Goal: Task Accomplishment & Management: Use online tool/utility

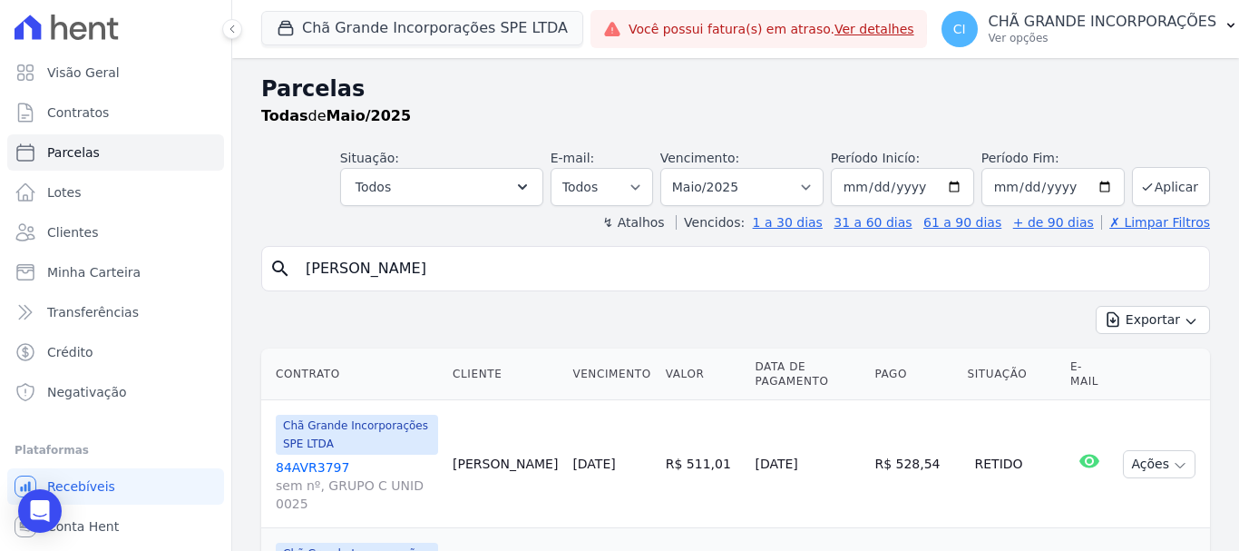
select select
click at [1044, 27] on p "CHÃ GRANDE INCORPORAÇÕES" at bounding box center [1103, 22] width 229 height 18
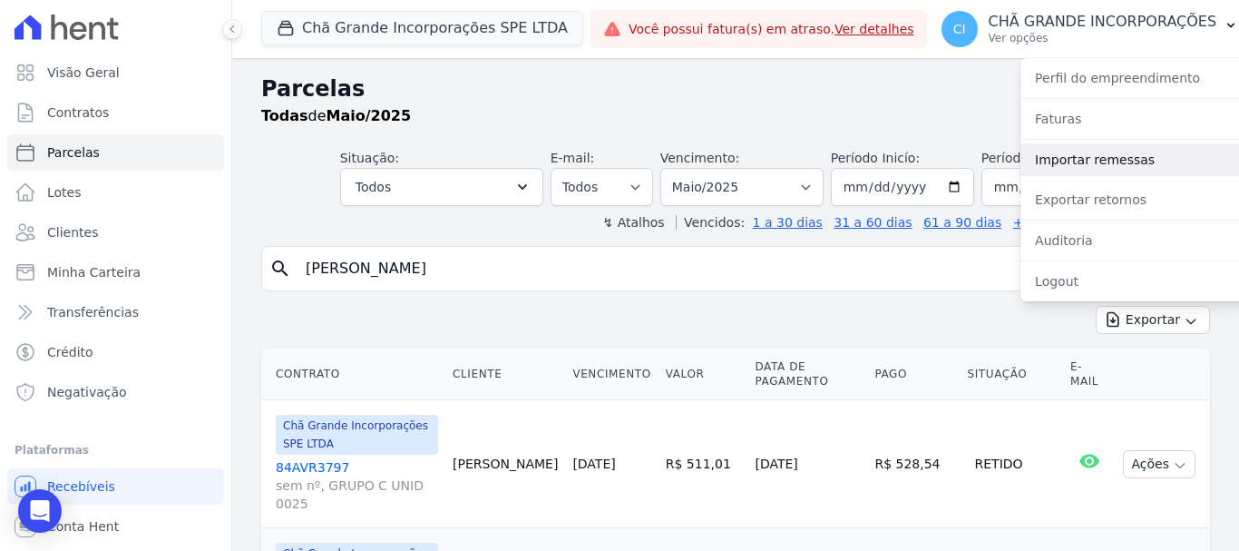
click at [1081, 163] on link "Importar remessas" at bounding box center [1136, 159] width 232 height 33
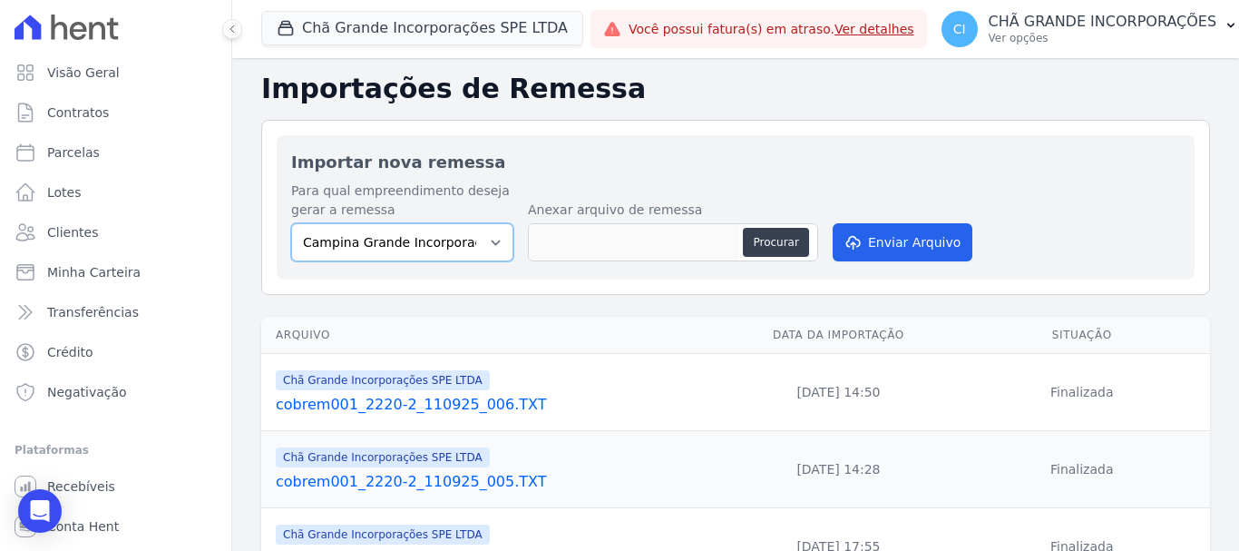
click at [454, 234] on select "Campina Grande Incorporações SPE LTDA Chã Grande Incorporações SPE LTDA Gravatá…" at bounding box center [402, 242] width 222 height 38
select select "fada966b-1e94-4a5a-a03a-a068354f70e7"
click at [291, 223] on select "Campina Grande Incorporações SPE LTDA Chã Grande Incorporações SPE LTDA Gravatá…" at bounding box center [402, 242] width 222 height 38
click at [782, 252] on button "Procurar" at bounding box center [775, 242] width 65 height 29
type input "cobrem001_2220-2_170925_001.TXT"
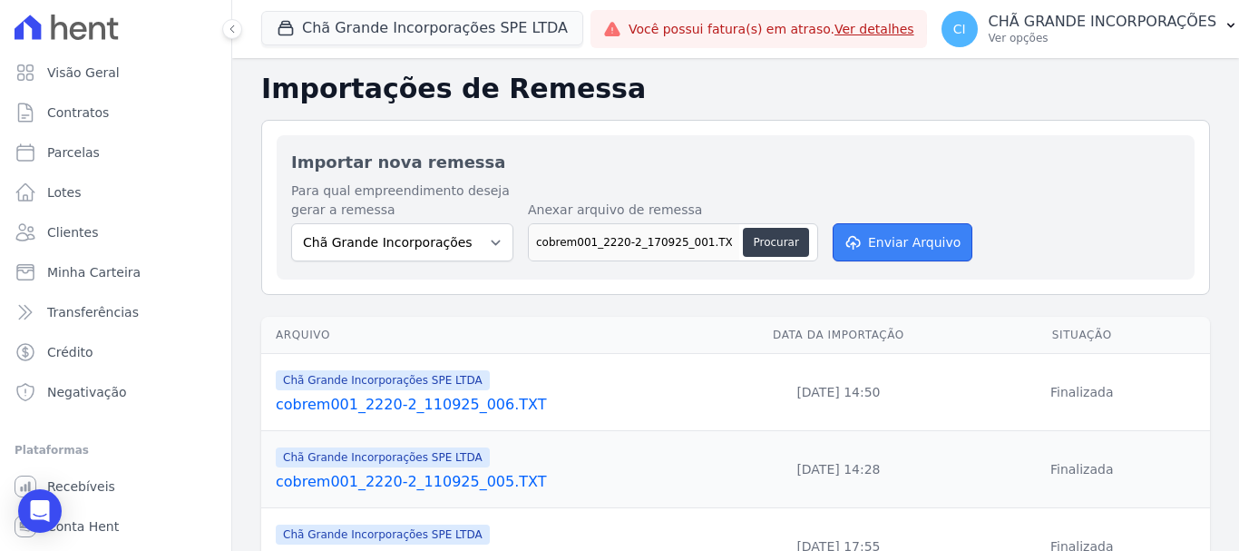
click at [899, 235] on button "Enviar Arquivo" at bounding box center [903, 242] width 140 height 38
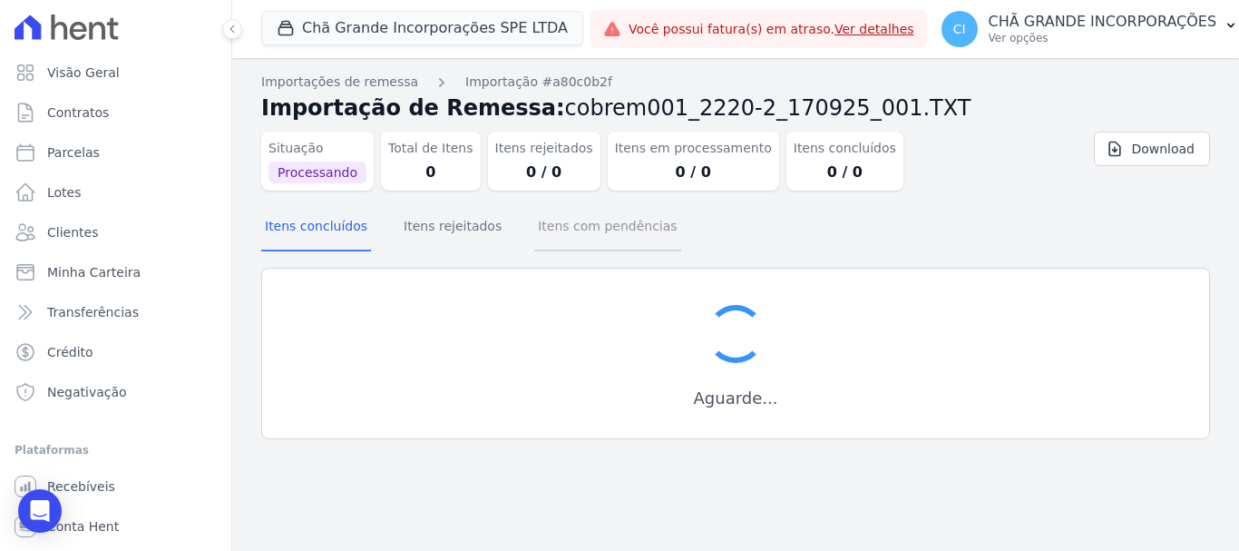
click at [573, 225] on button "Itens com pendências" at bounding box center [607, 227] width 146 height 47
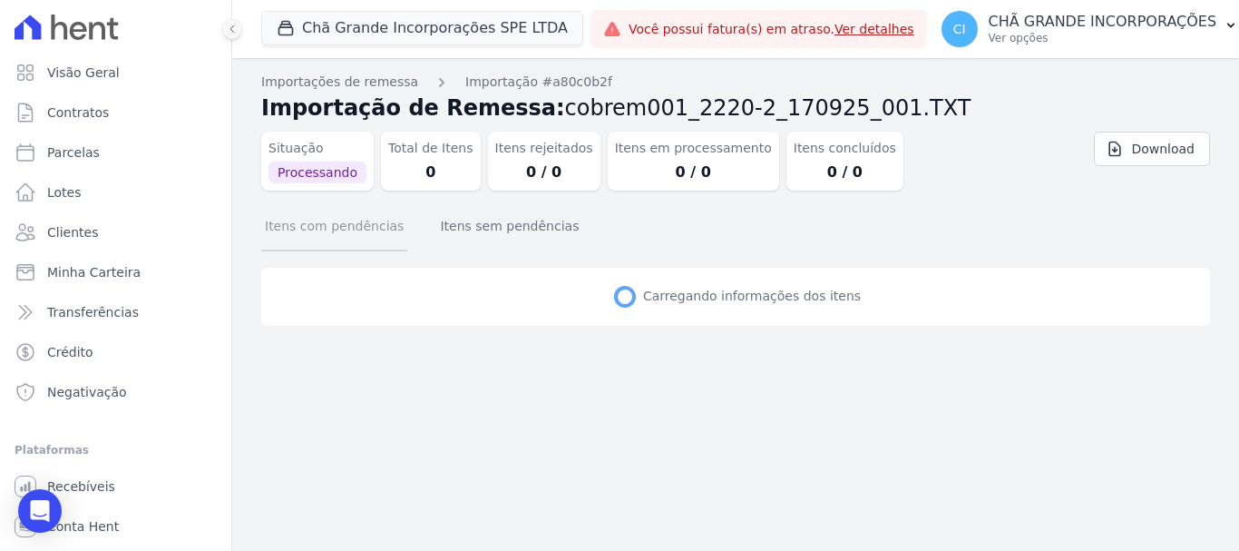
click at [350, 233] on button "Itens com pendências" at bounding box center [334, 227] width 146 height 47
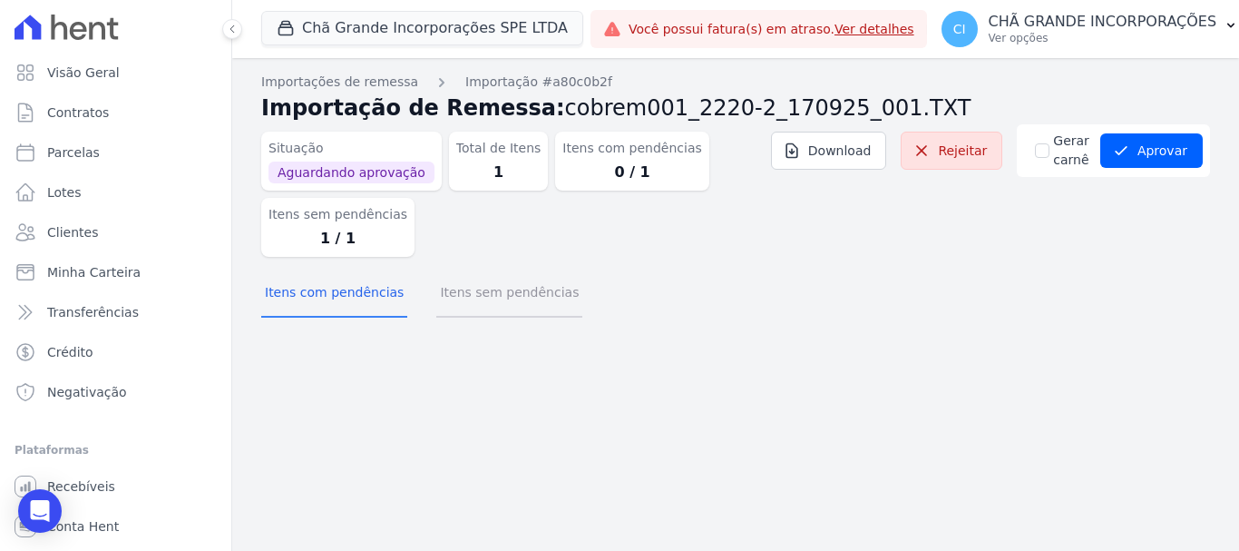
click at [464, 291] on button "Itens sem pendências" at bounding box center [509, 293] width 146 height 47
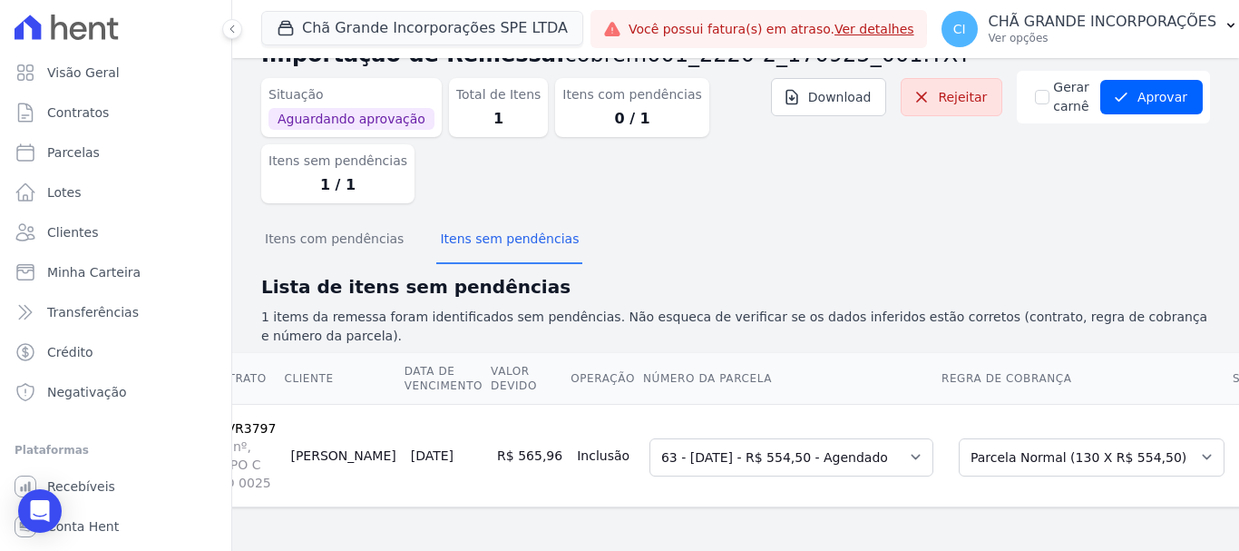
scroll to position [0, 93]
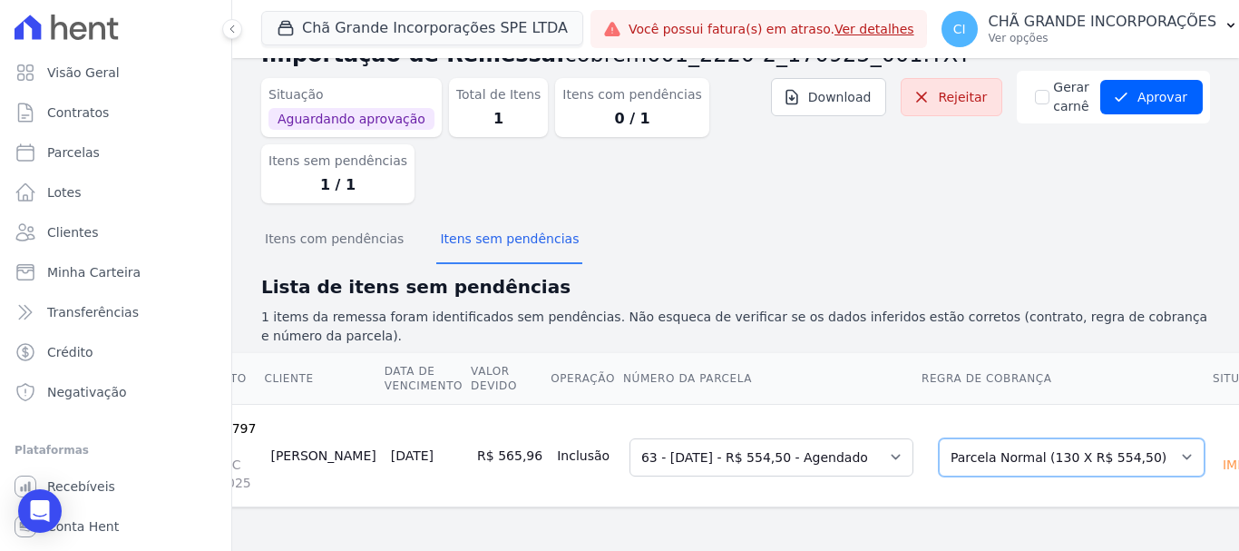
click at [1036, 441] on select "Selecione uma Nova Parcela Avulsa Parcela Avulsa Existente Sinal (2 X R$ 25,96)…" at bounding box center [1072, 457] width 266 height 38
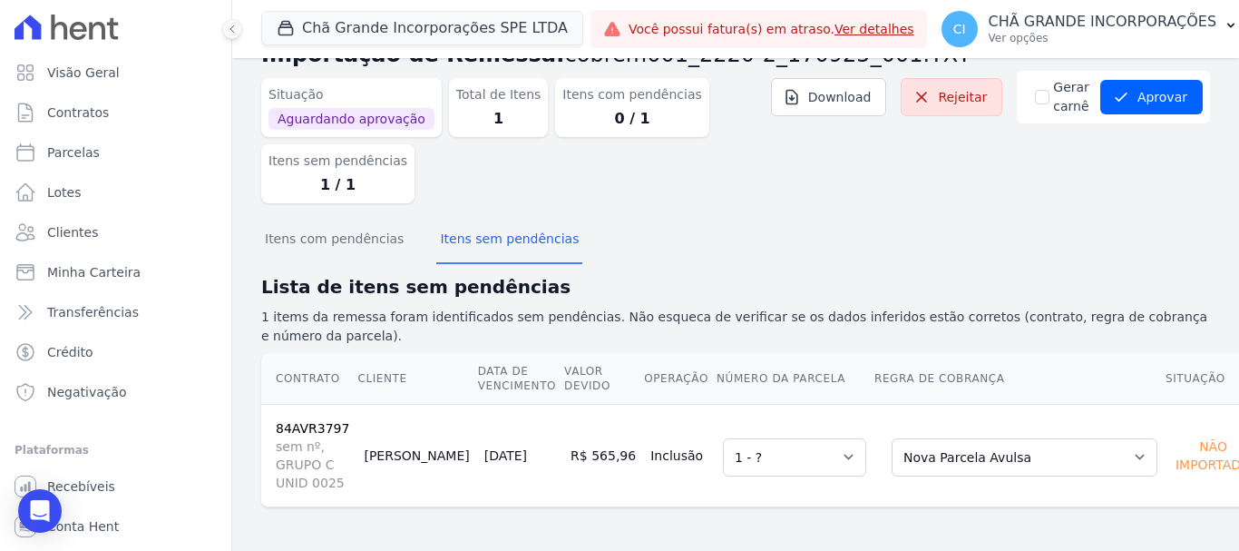
scroll to position [36, 0]
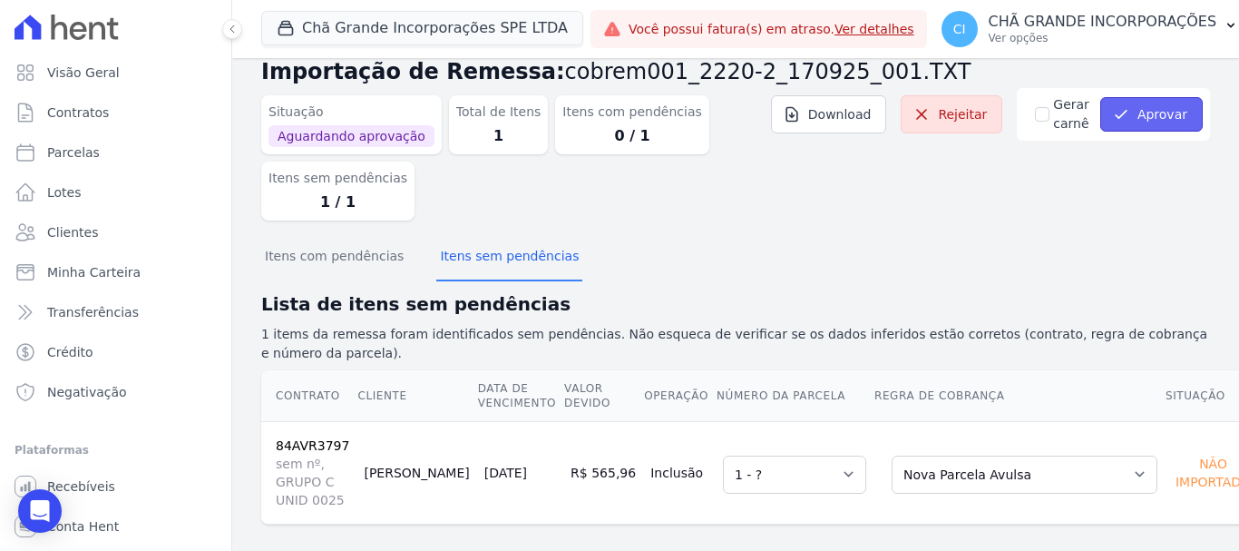
click at [1137, 119] on button "Aprovar" at bounding box center [1151, 114] width 102 height 34
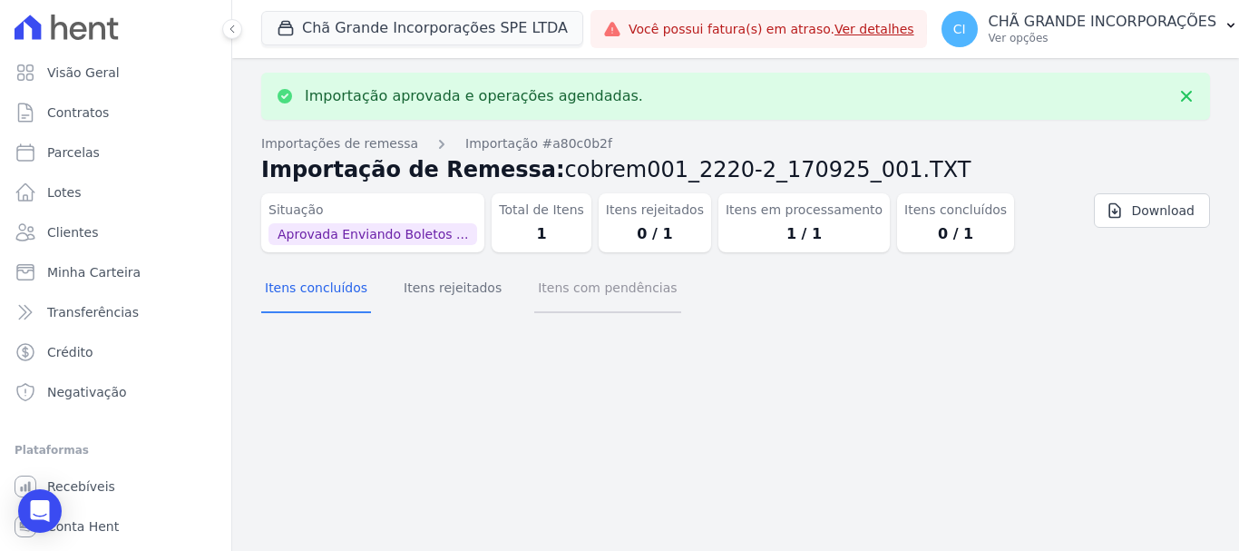
click at [534, 298] on button "Itens com pendências" at bounding box center [607, 289] width 146 height 47
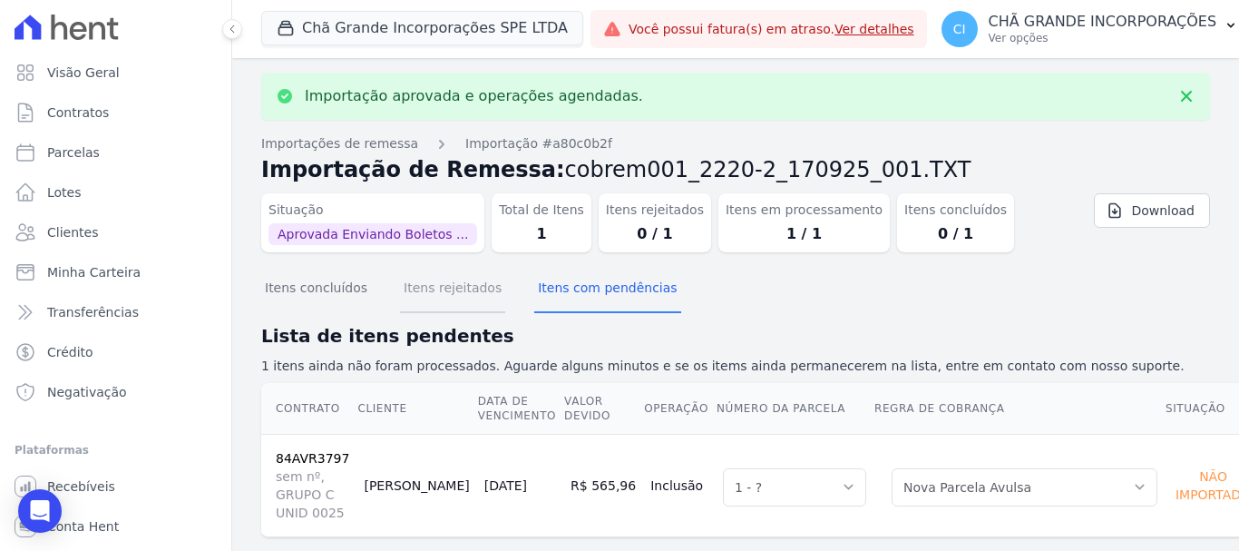
click at [434, 291] on button "Itens rejeitados" at bounding box center [452, 289] width 105 height 47
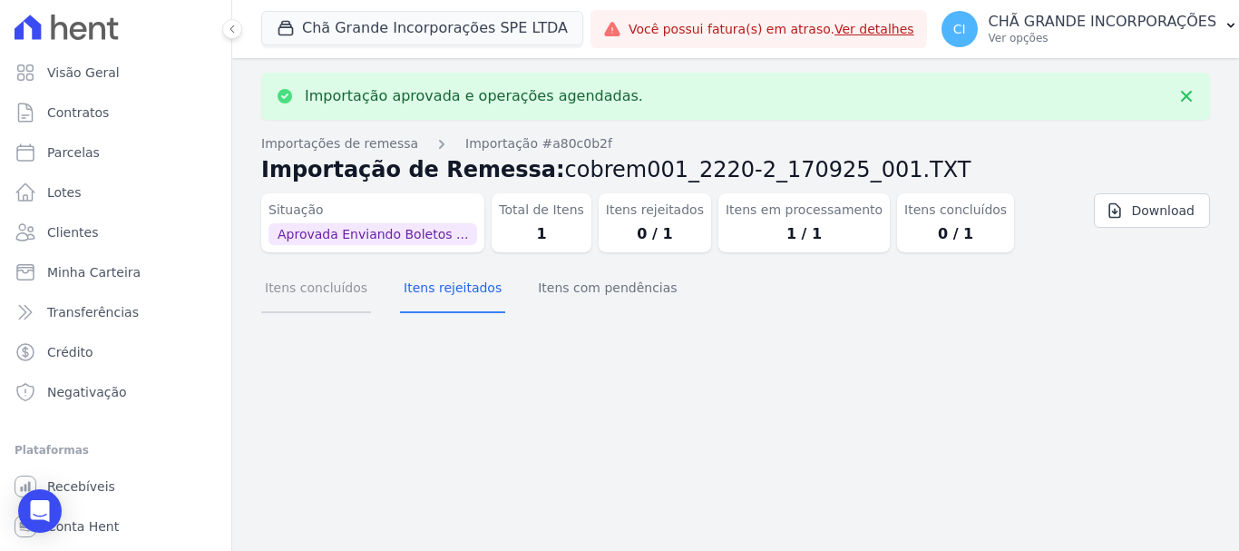
click at [347, 296] on button "Itens concluídos" at bounding box center [316, 289] width 110 height 47
click at [593, 288] on button "Itens com pendências" at bounding box center [607, 289] width 146 height 47
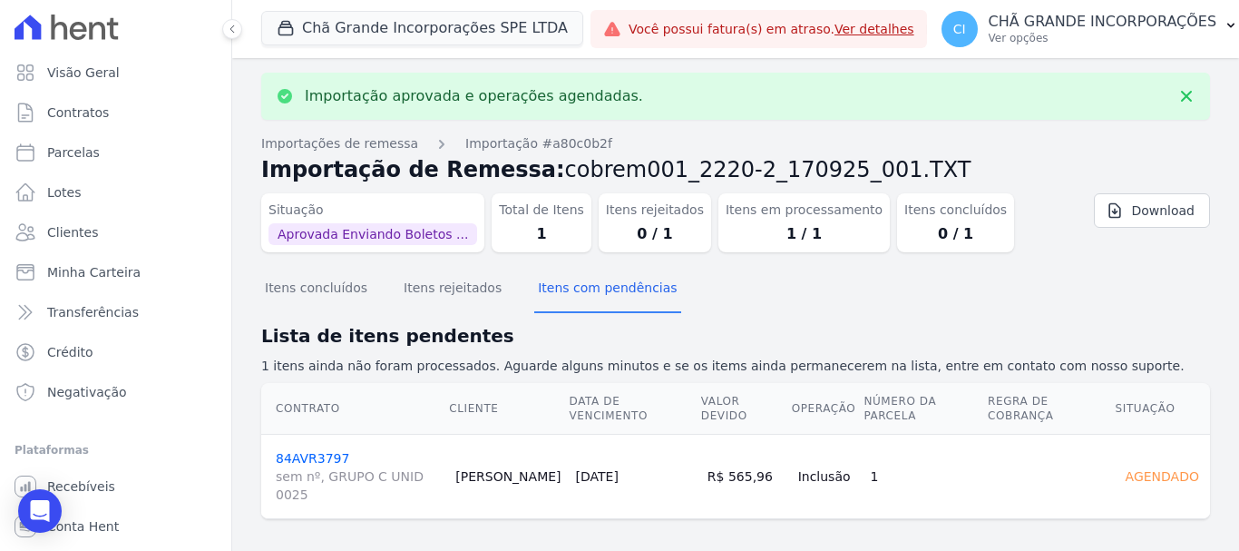
click at [319, 451] on link "84AVR3797 sem nº, GRUPO C UNID 0025" at bounding box center [358, 477] width 165 height 53
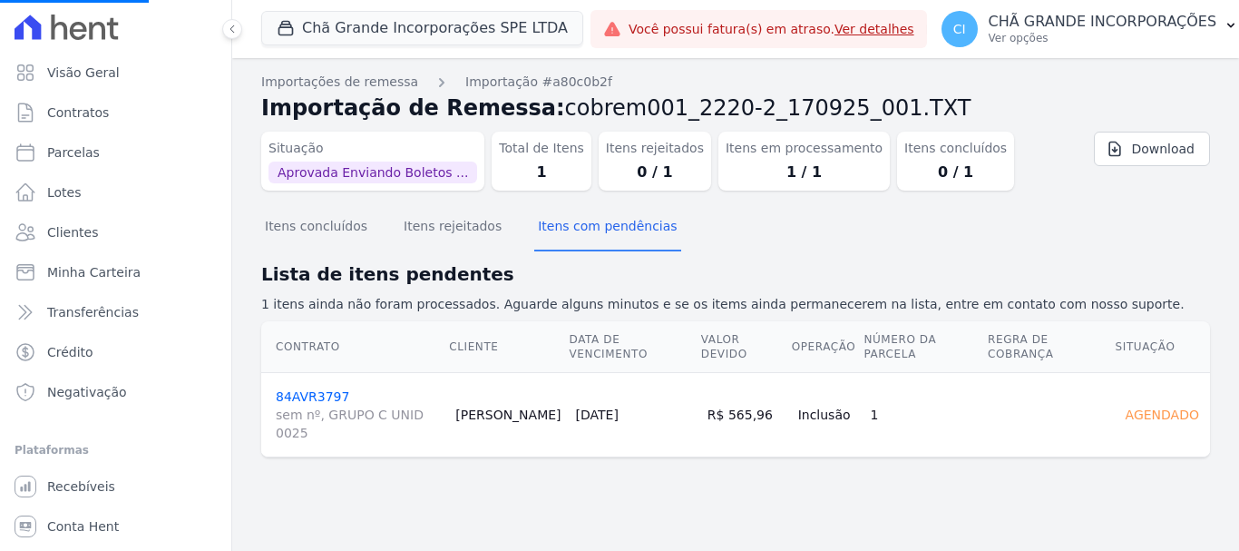
click at [333, 389] on link "84AVR3797 sem nº, GRUPO C UNID 0025" at bounding box center [358, 415] width 165 height 53
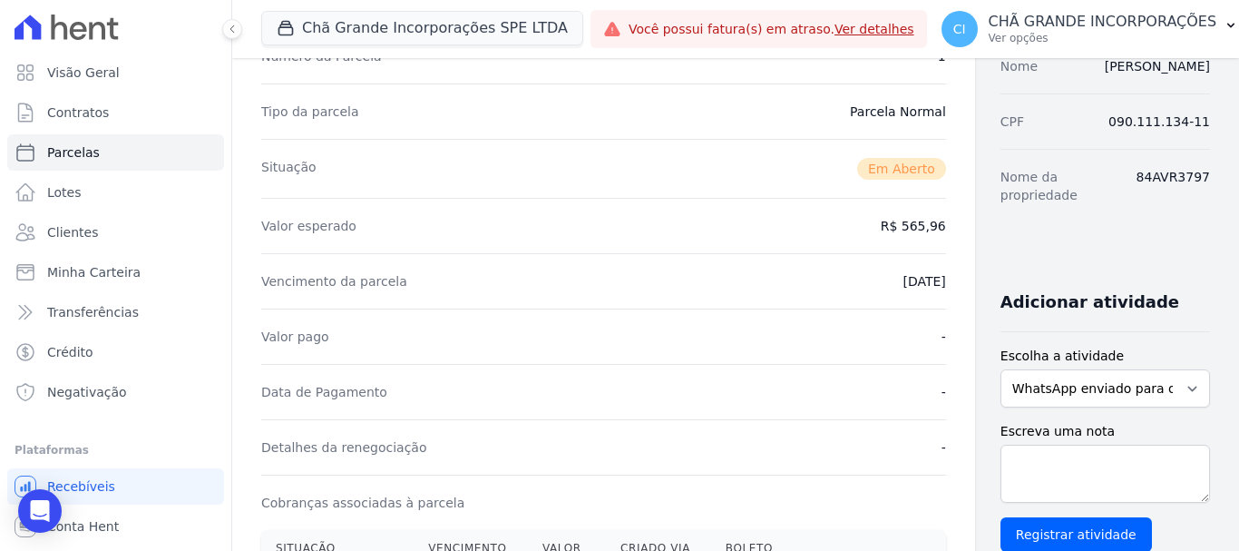
scroll to position [454, 0]
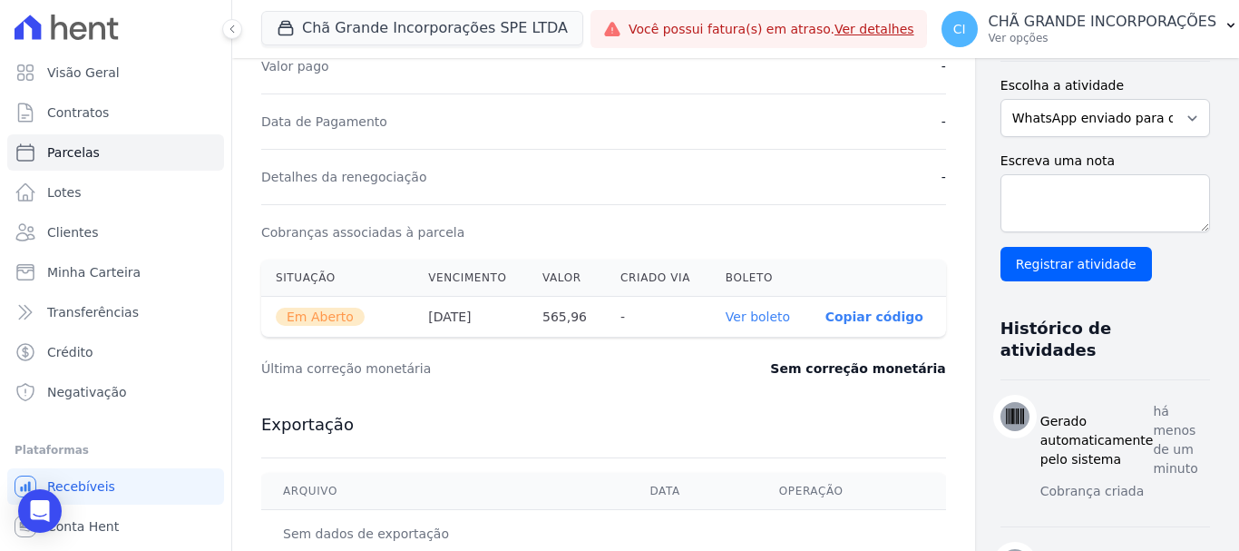
click at [726, 309] on link "Ver boleto" at bounding box center [758, 316] width 64 height 15
click at [73, 154] on span "Parcelas" at bounding box center [73, 152] width 53 height 18
select select
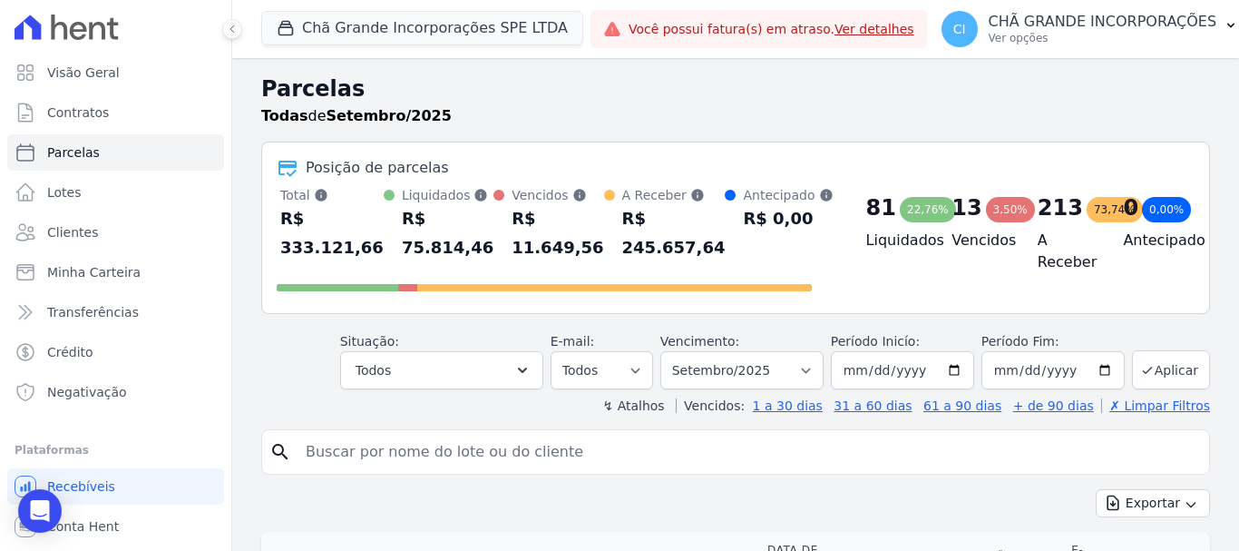
click at [586, 457] on input "search" at bounding box center [748, 452] width 907 height 36
type input "[PERSON_NAME] [PERSON_NAME]"
select select
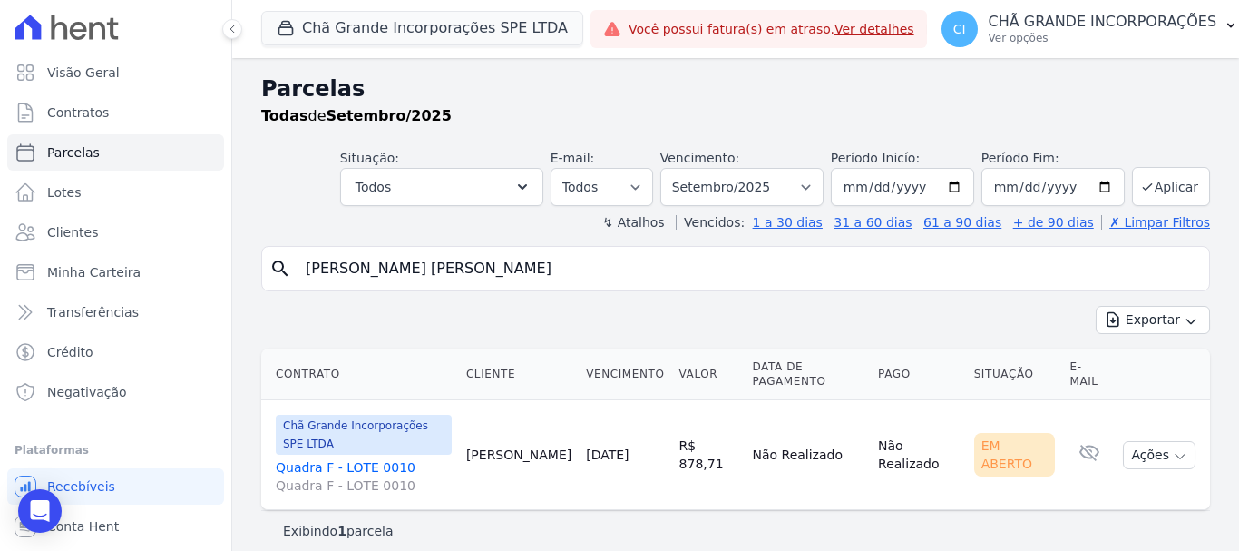
click at [363, 458] on link "Quadra F - LOTE 0010 Quadra F - LOTE 0010" at bounding box center [364, 476] width 176 height 36
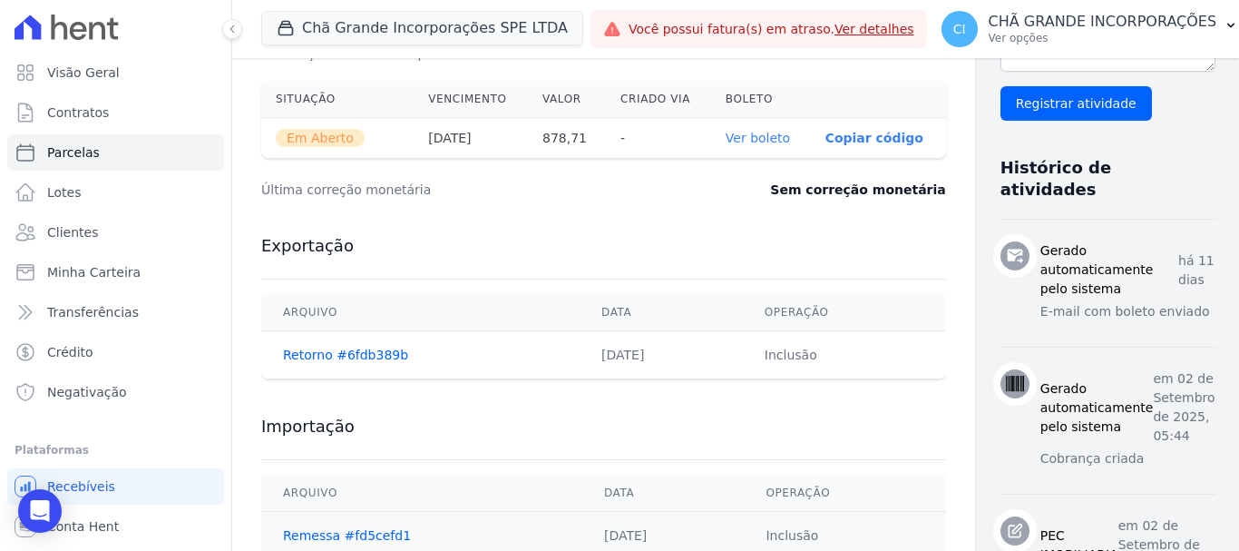
scroll to position [635, 0]
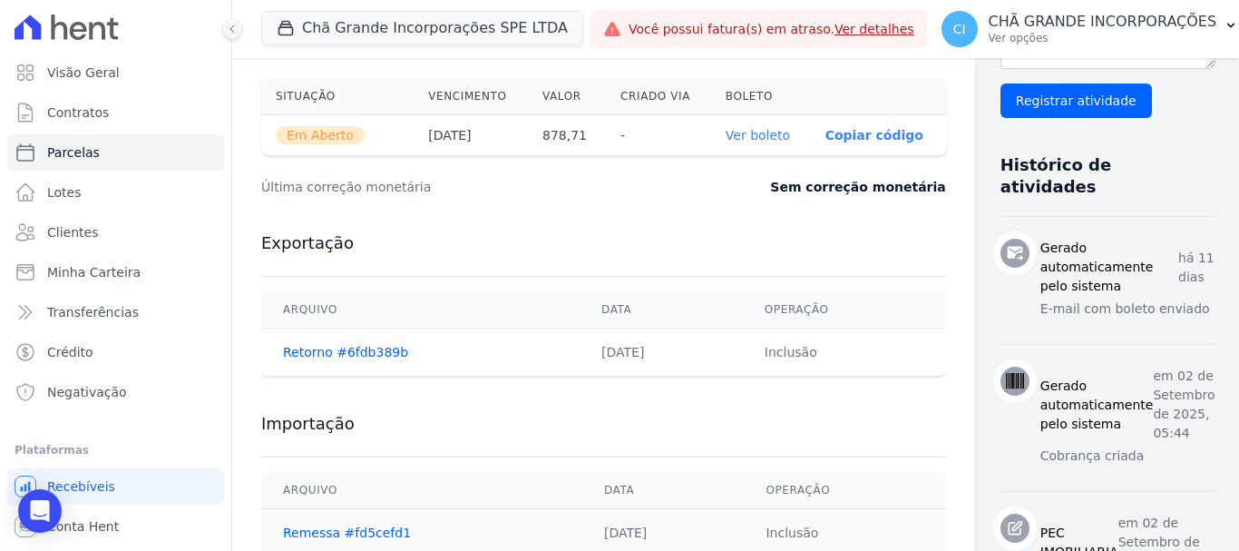
click at [726, 134] on link "Ver boleto" at bounding box center [758, 135] width 64 height 15
click at [87, 150] on span "Parcelas" at bounding box center [73, 152] width 53 height 18
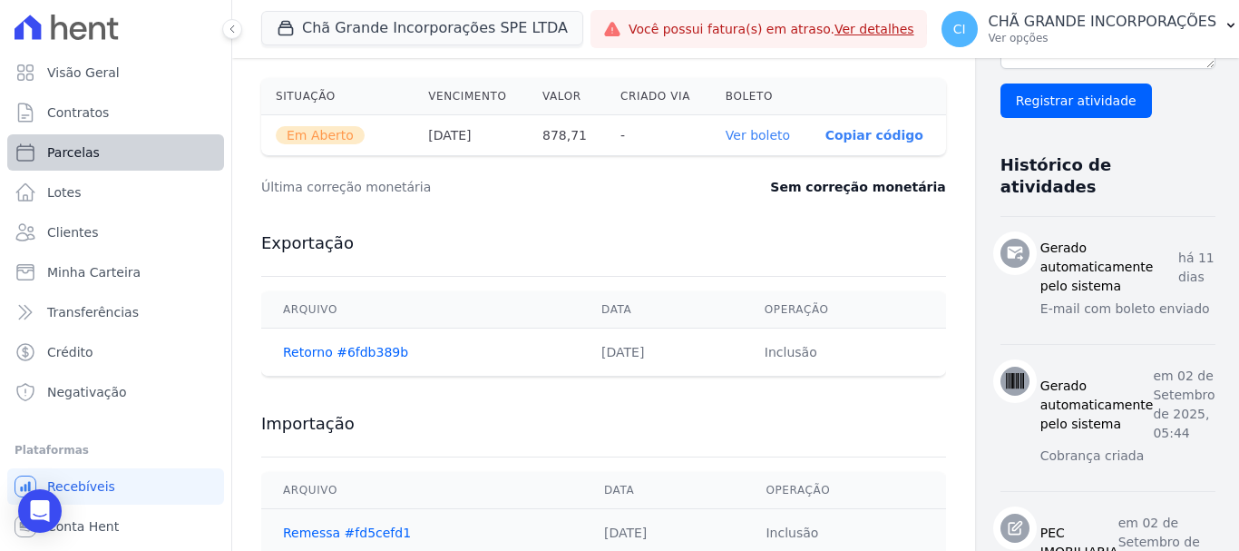
select select
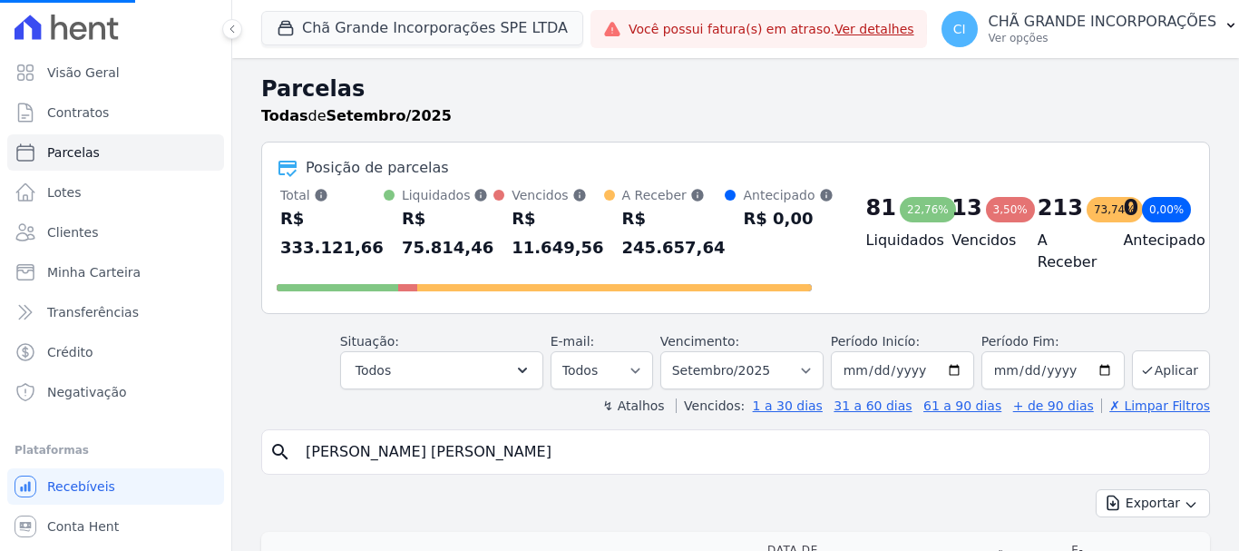
select select
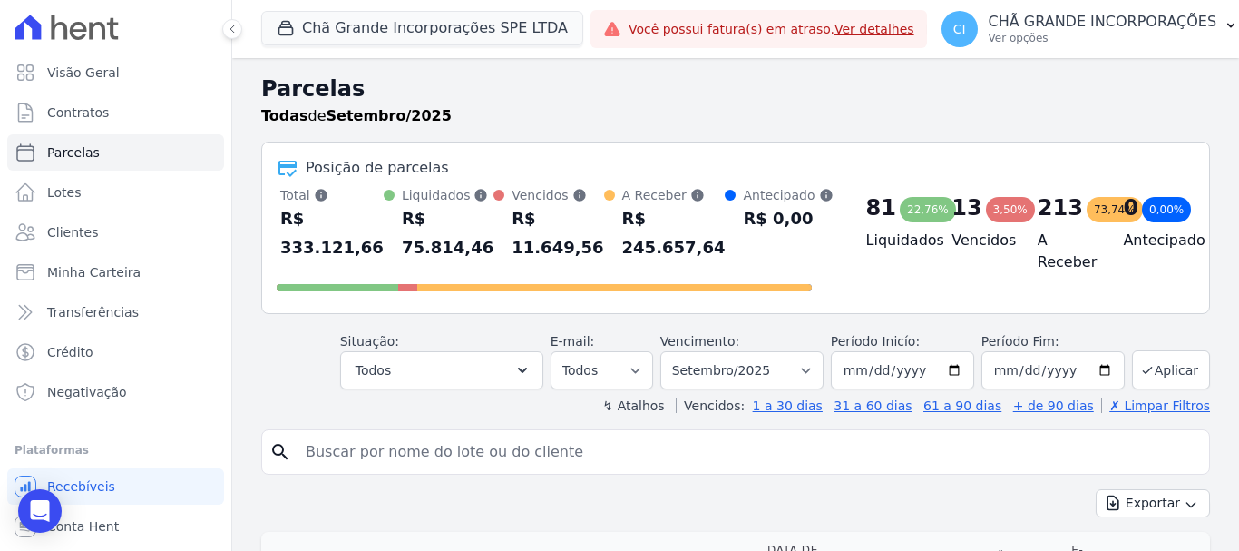
click at [737, 444] on input "search" at bounding box center [748, 452] width 907 height 36
type input "[PERSON_NAME]"
select select
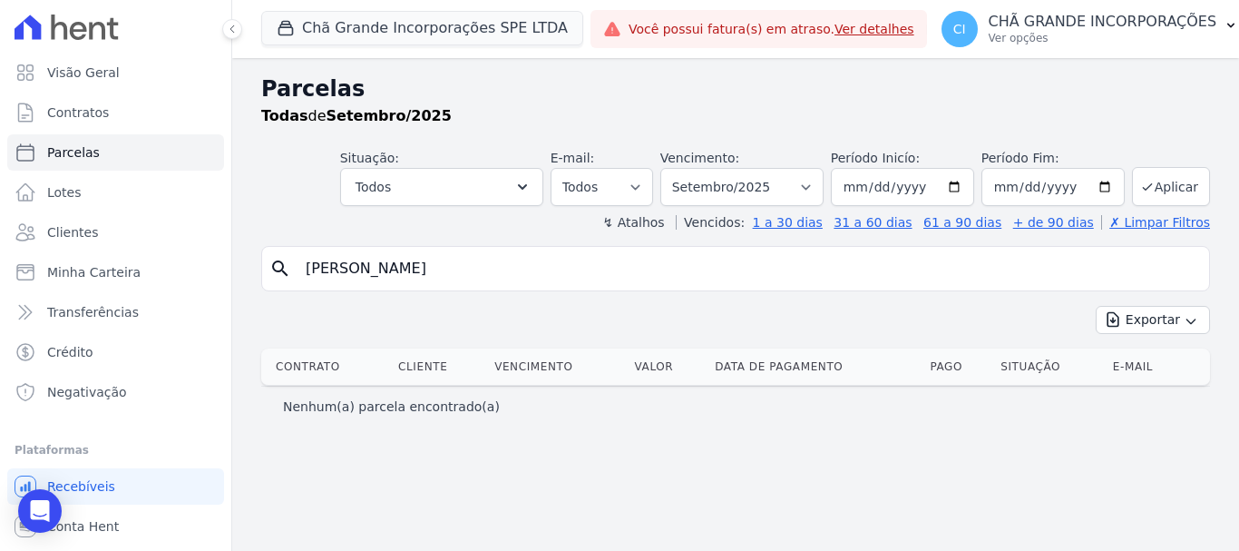
click at [505, 277] on input "[PERSON_NAME]" at bounding box center [748, 268] width 907 height 36
type input "[PERSON_NAME]"
select select
click at [45, 138] on link "Parcelas" at bounding box center [115, 152] width 217 height 36
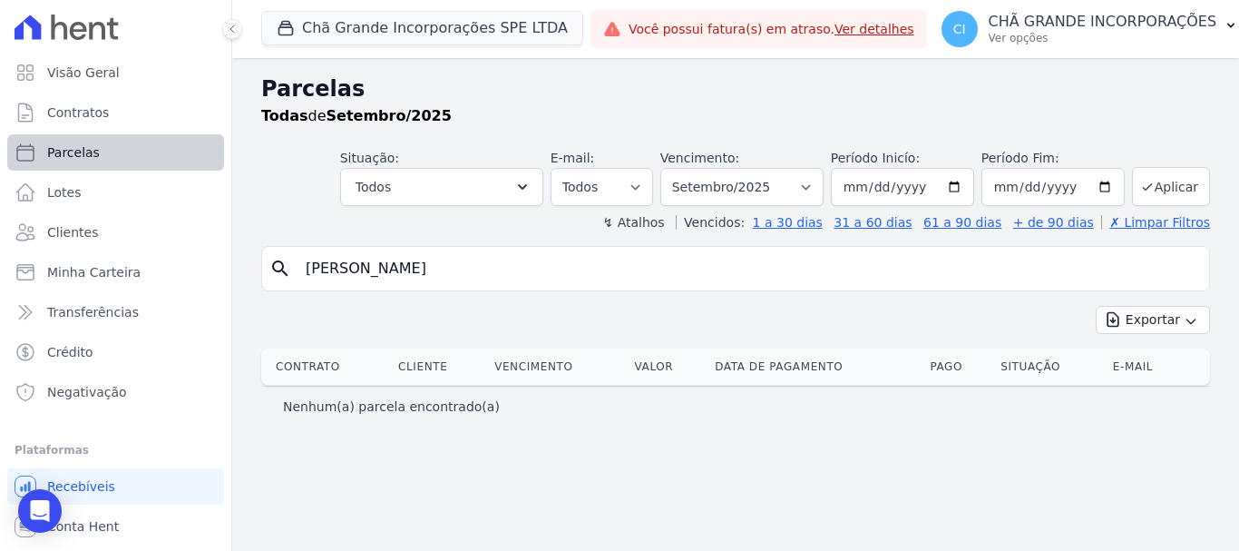
select select
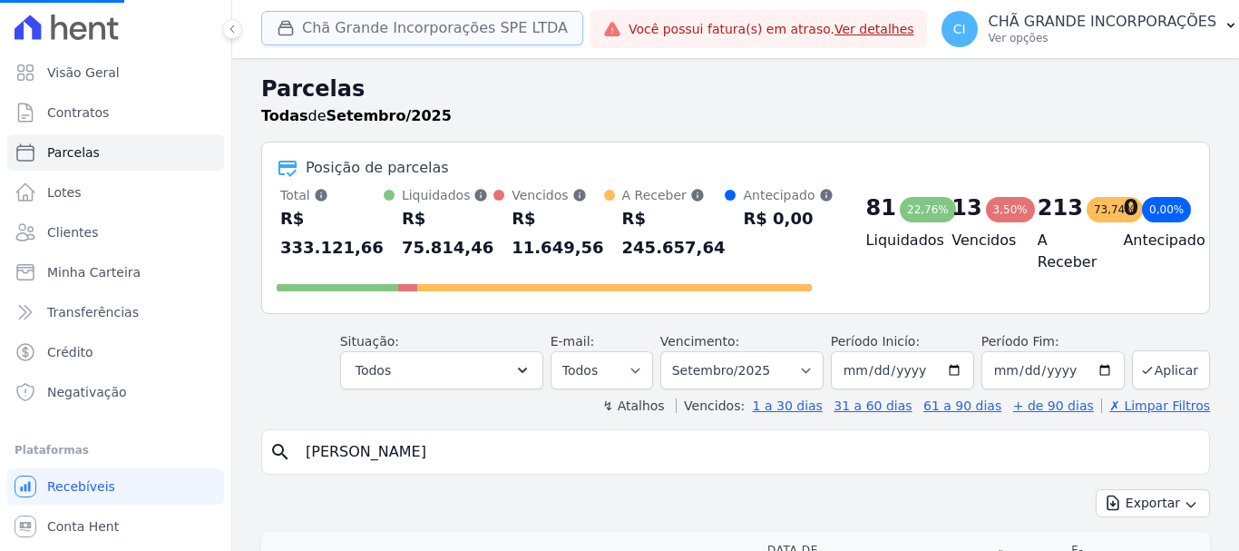
click at [459, 36] on button "Chã Grande Incorporações SPE LTDA" at bounding box center [422, 28] width 322 height 34
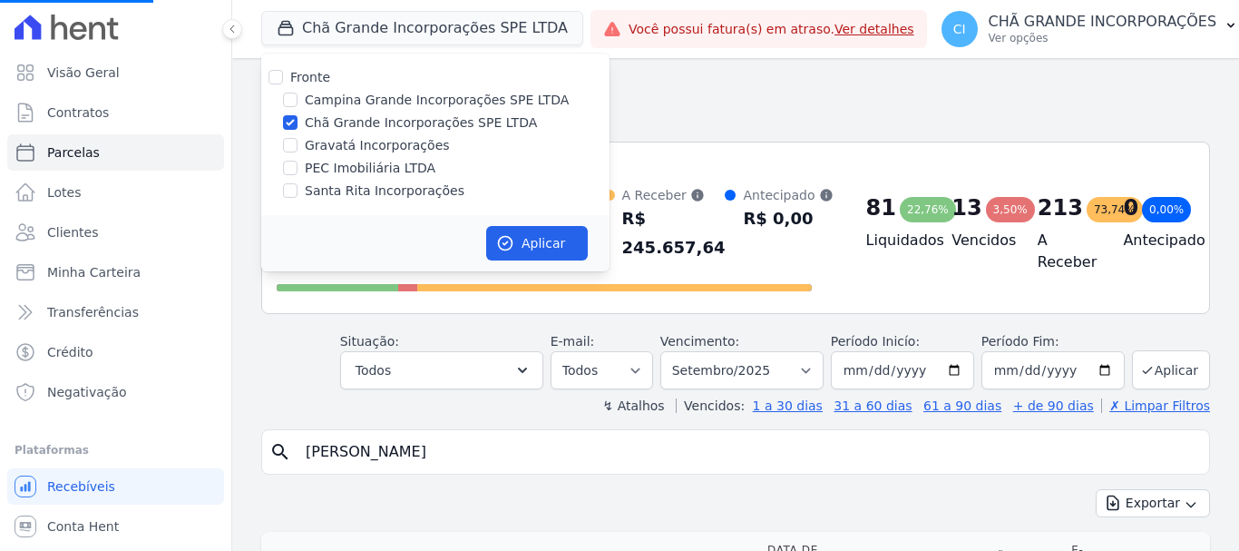
select select
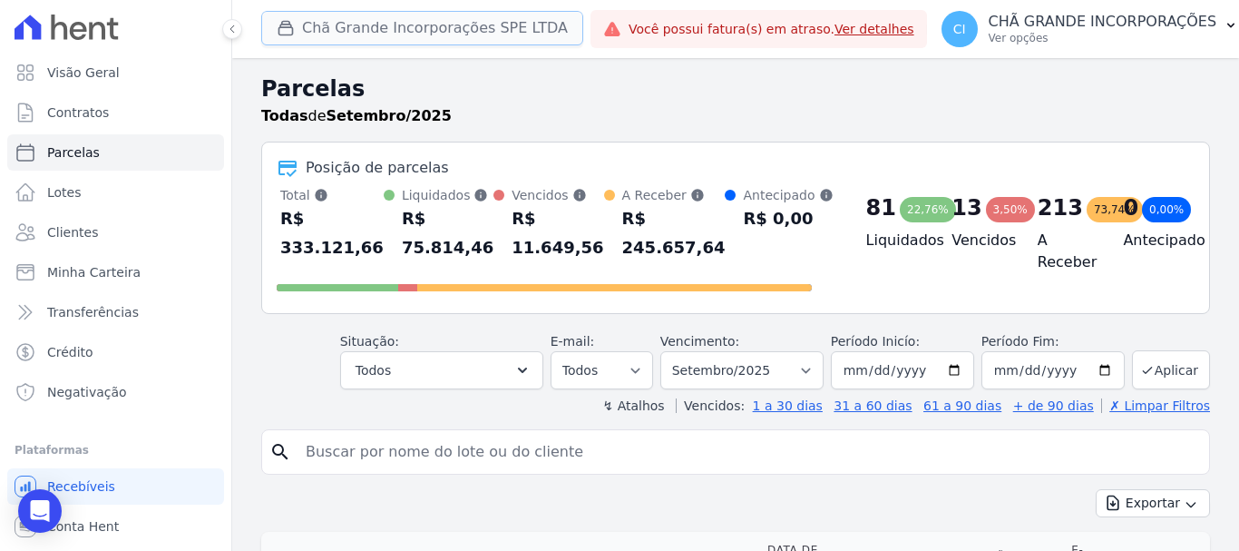
click at [385, 15] on button "Chã Grande Incorporações SPE LTDA" at bounding box center [422, 28] width 322 height 34
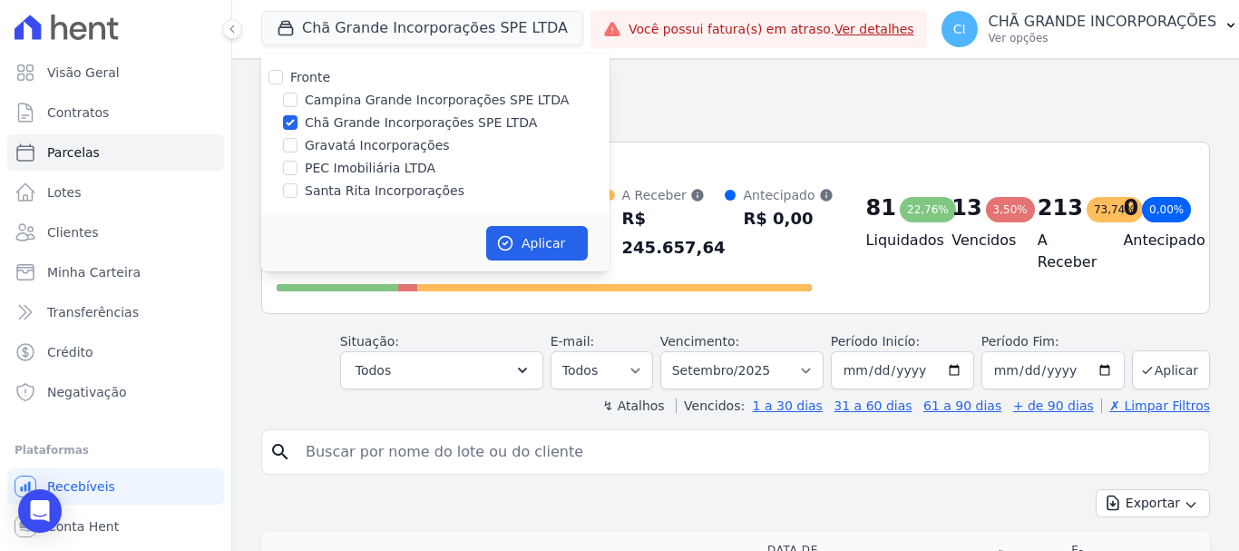
click at [298, 122] on div "Chã Grande Incorporações SPE LTDA" at bounding box center [435, 122] width 348 height 19
click at [291, 98] on input "Campina Grande Incorporações SPE LTDA" at bounding box center [290, 100] width 15 height 15
checkbox input "true"
click at [288, 122] on input "Chã Grande Incorporações SPE LTDA" at bounding box center [290, 122] width 15 height 15
checkbox input "false"
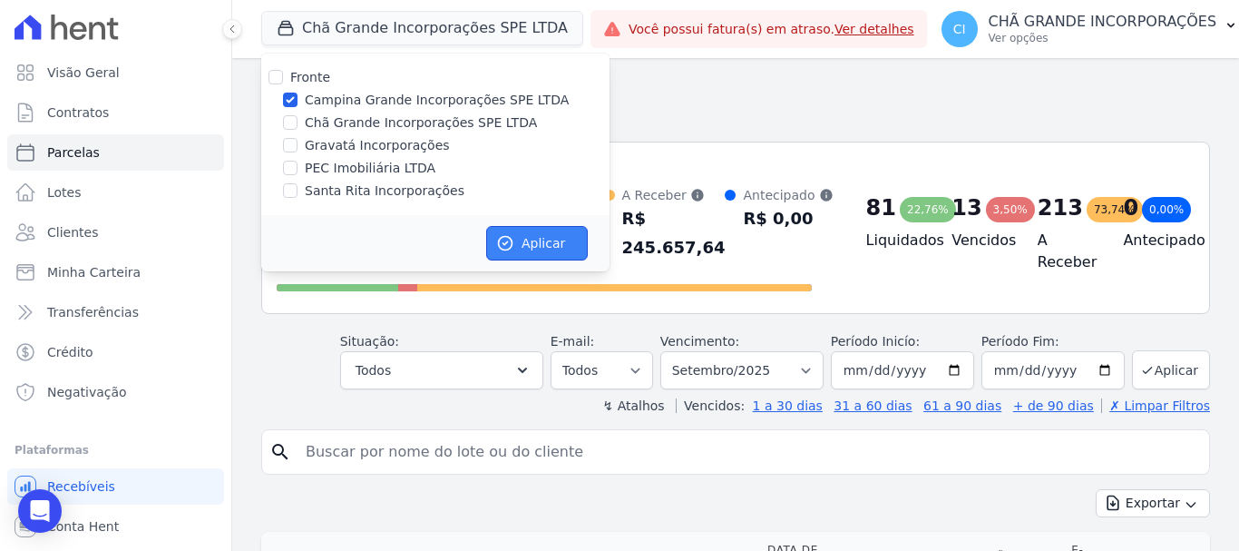
click at [567, 254] on button "Aplicar" at bounding box center [537, 243] width 102 height 34
select select
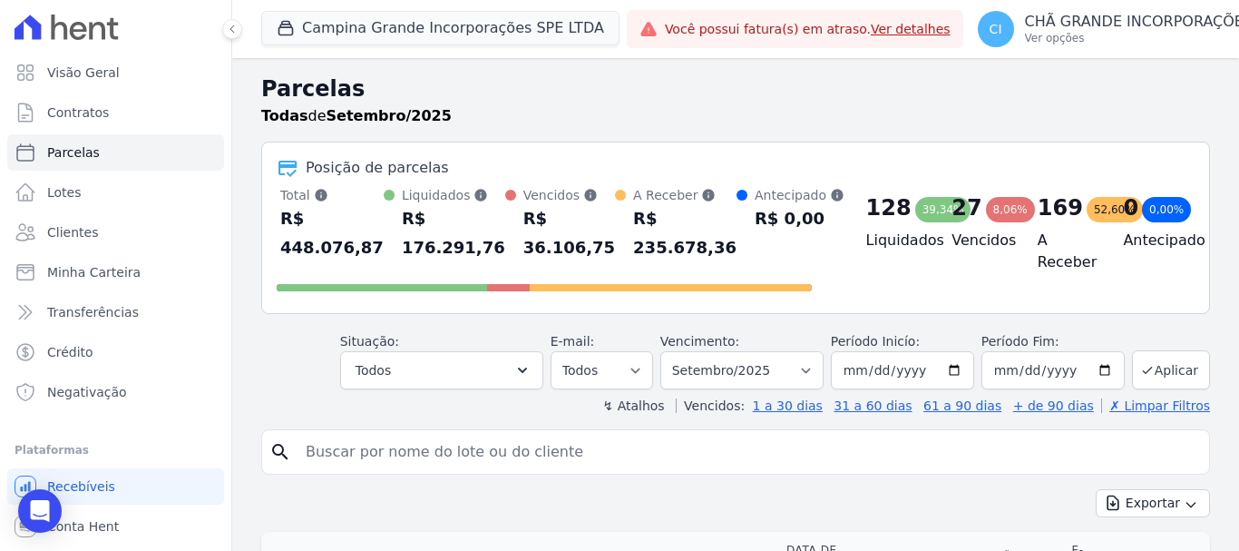
click at [901, 460] on input "search" at bounding box center [748, 452] width 907 height 36
type input "[PERSON_NAME]"
select select
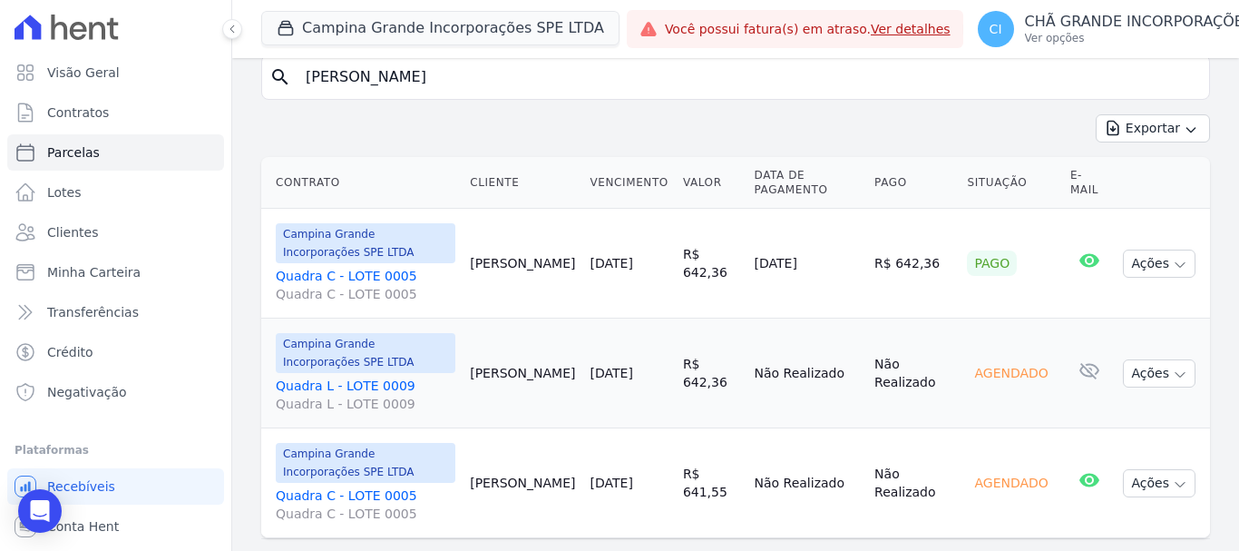
scroll to position [234, 0]
